Goal: Find contact information: Find contact information

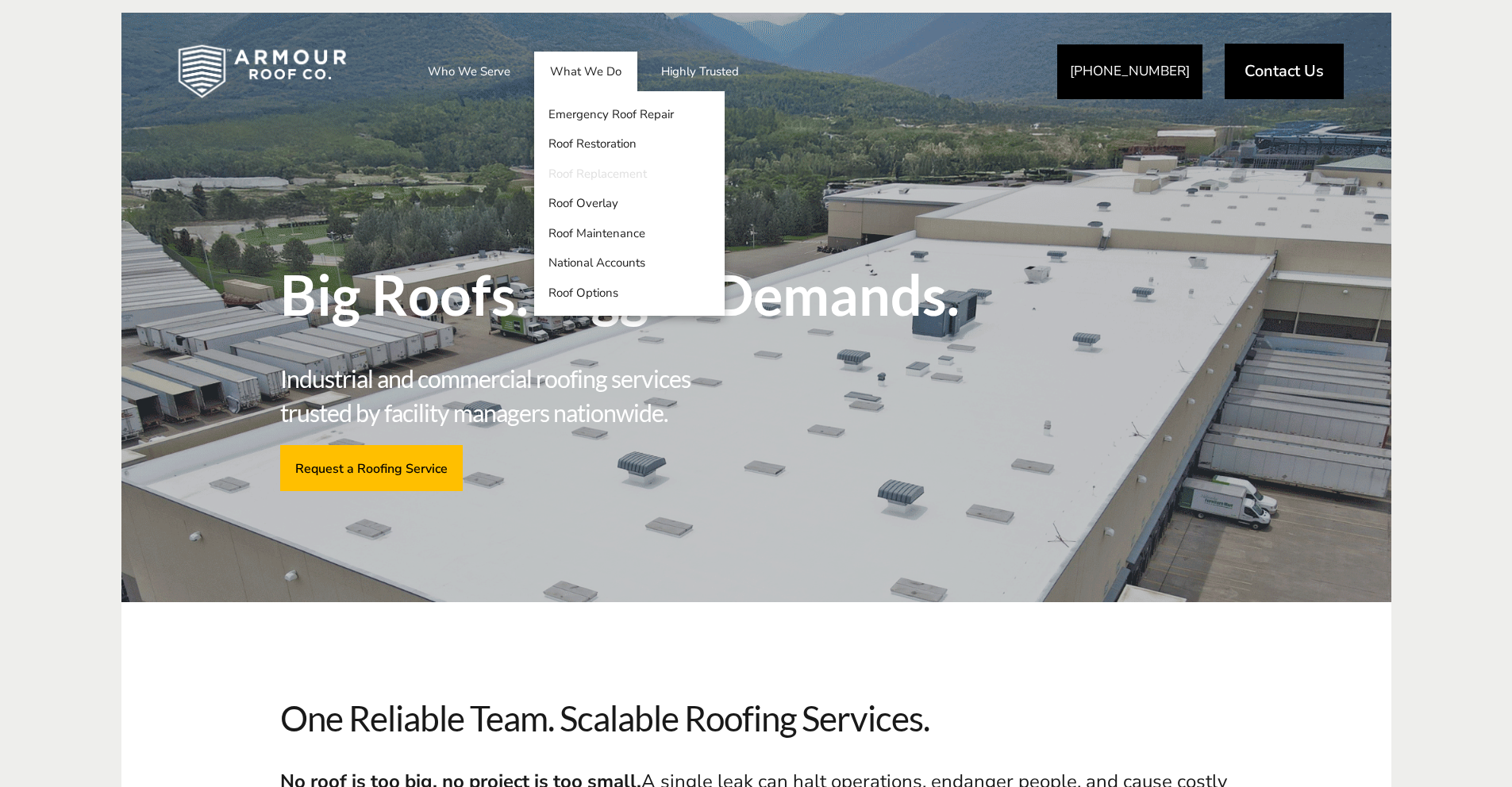
click at [578, 175] on link "Roof Replacement" at bounding box center [629, 174] width 191 height 30
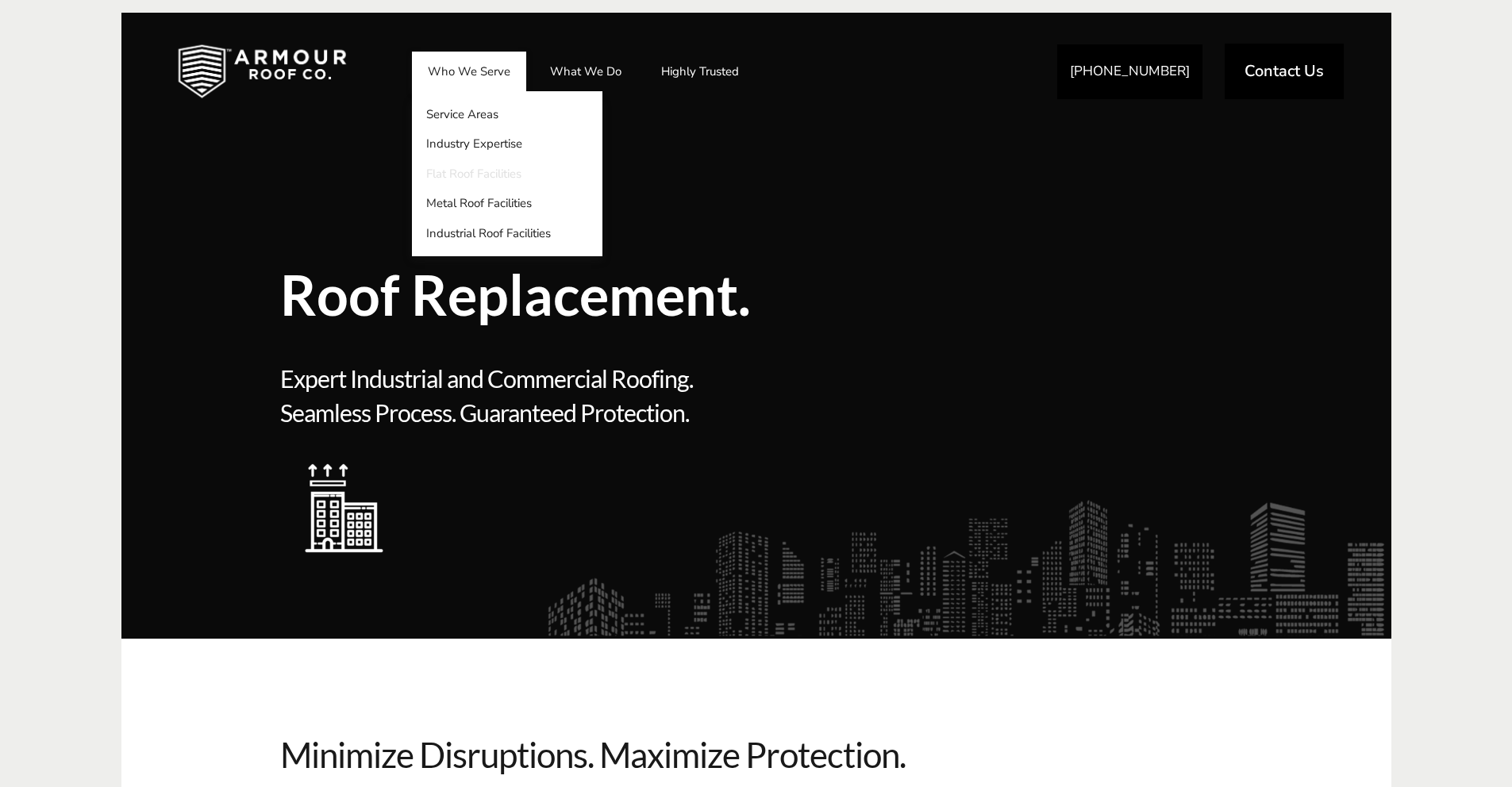
click at [477, 173] on link "Flat Roof Facilities" at bounding box center [507, 174] width 191 height 30
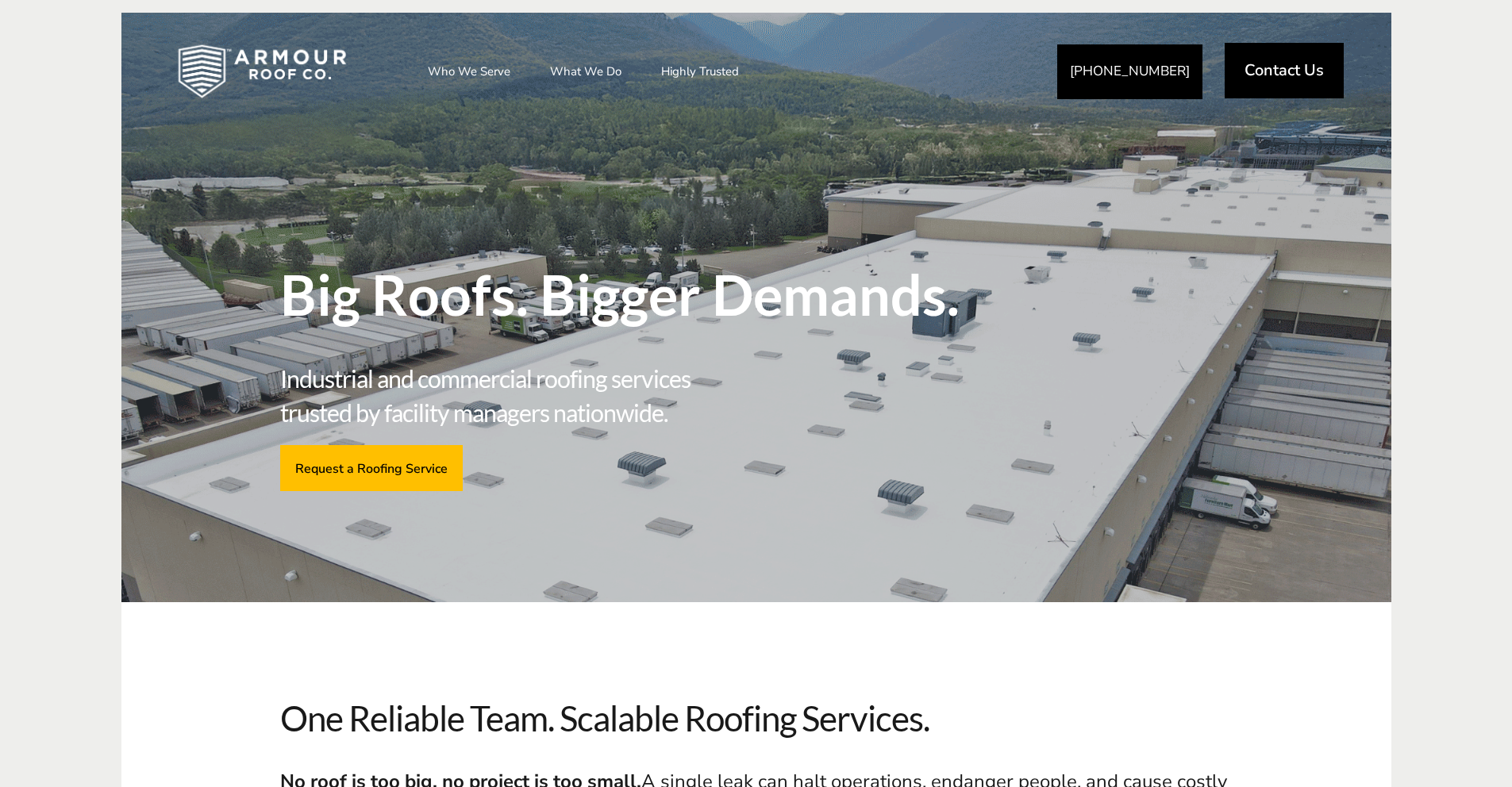
click at [1266, 69] on span "Contact Us" at bounding box center [1284, 70] width 80 height 16
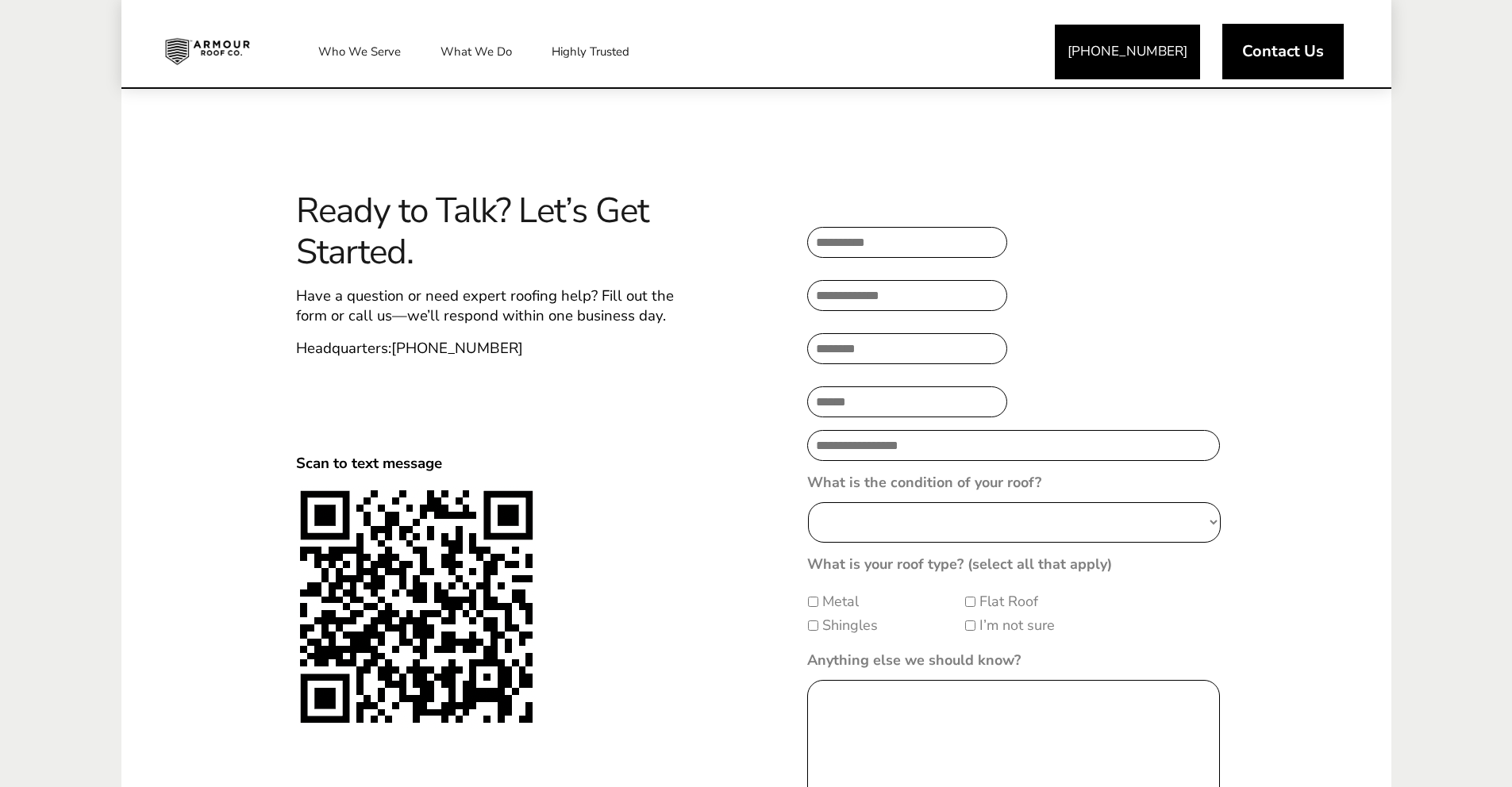
scroll to position [531, 0]
